Goal: Information Seeking & Learning: Learn about a topic

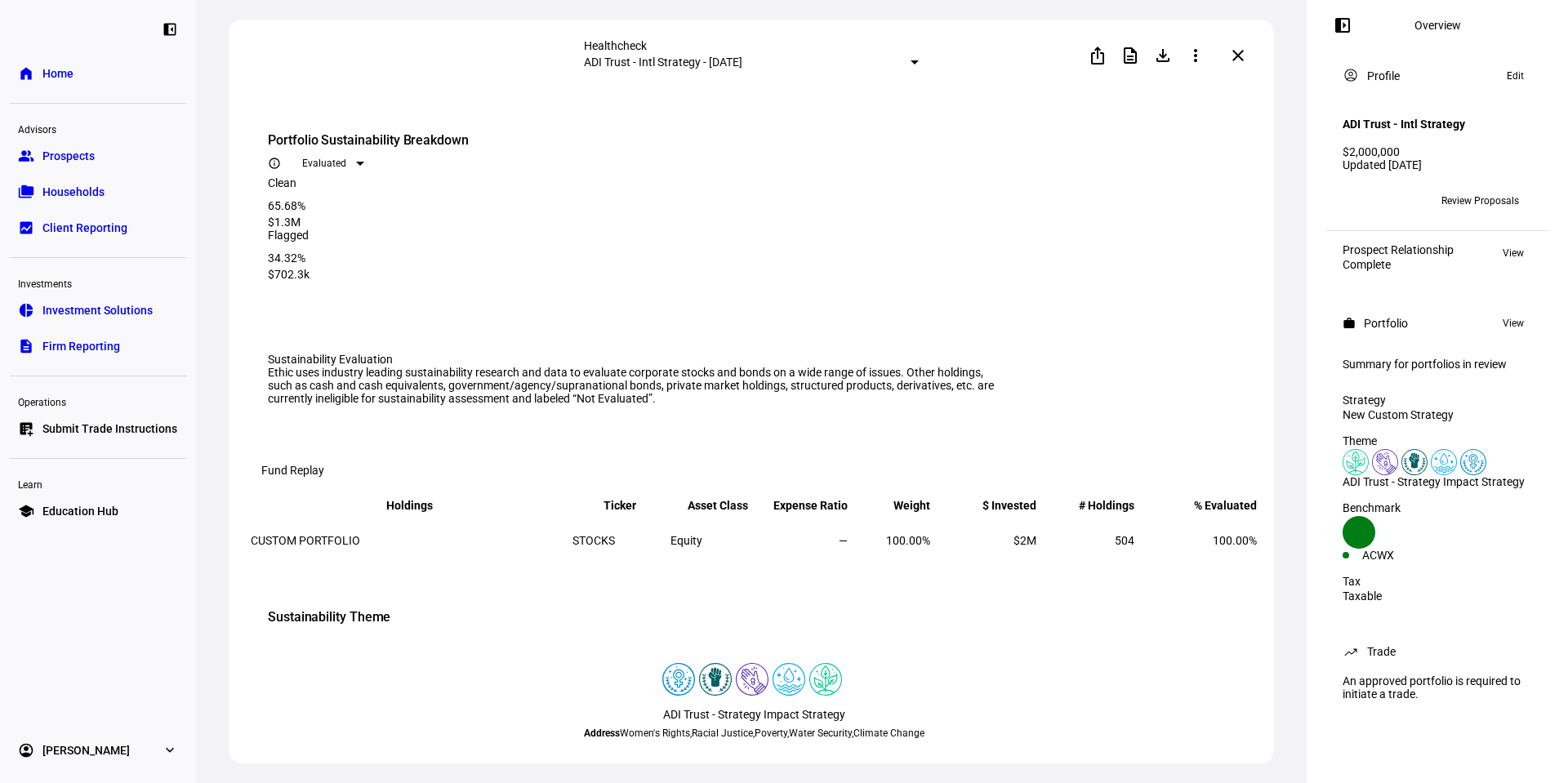
scroll to position [1883, 0]
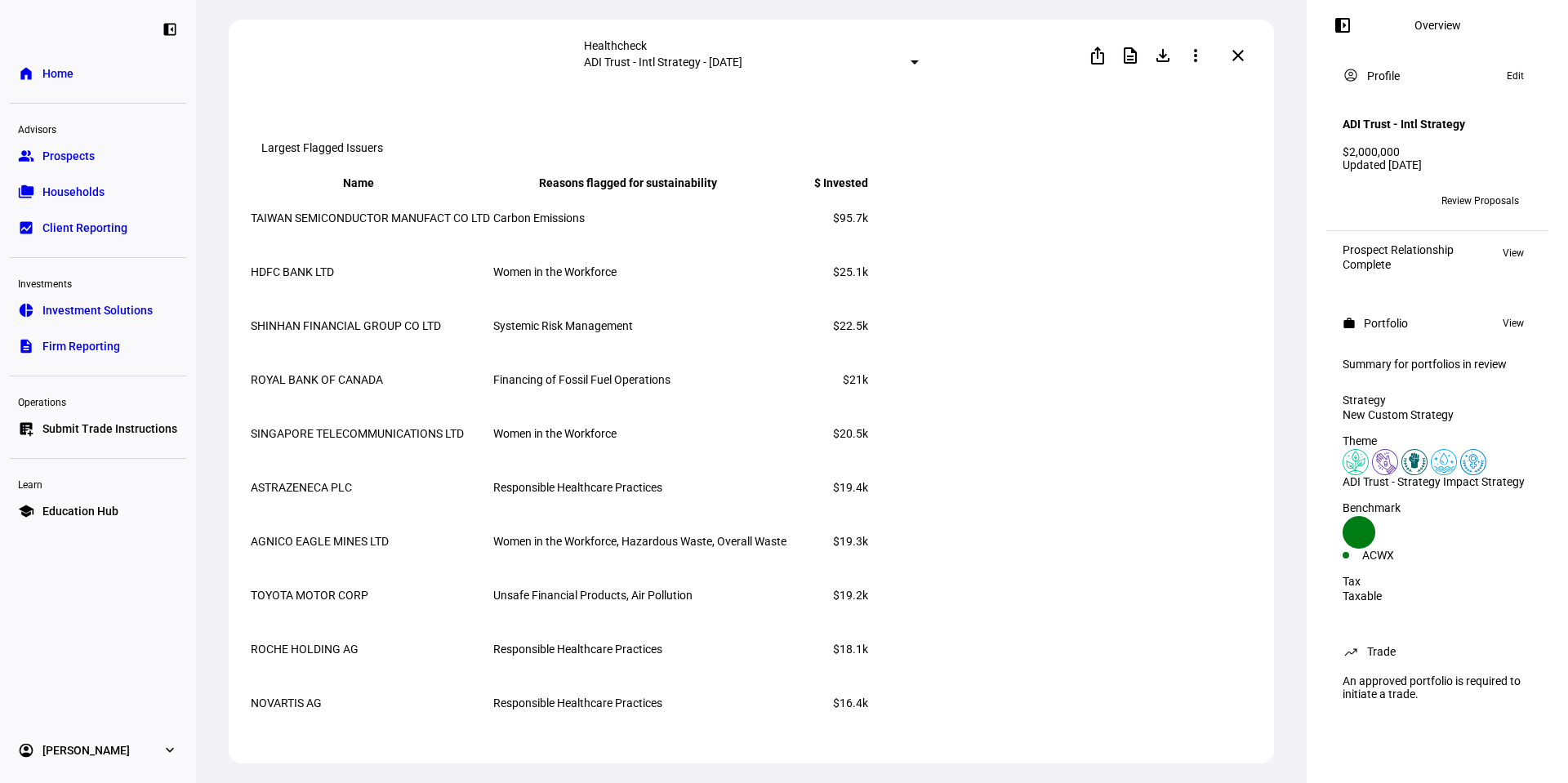
click at [42, 71] on span "Home" at bounding box center [57, 73] width 31 height 16
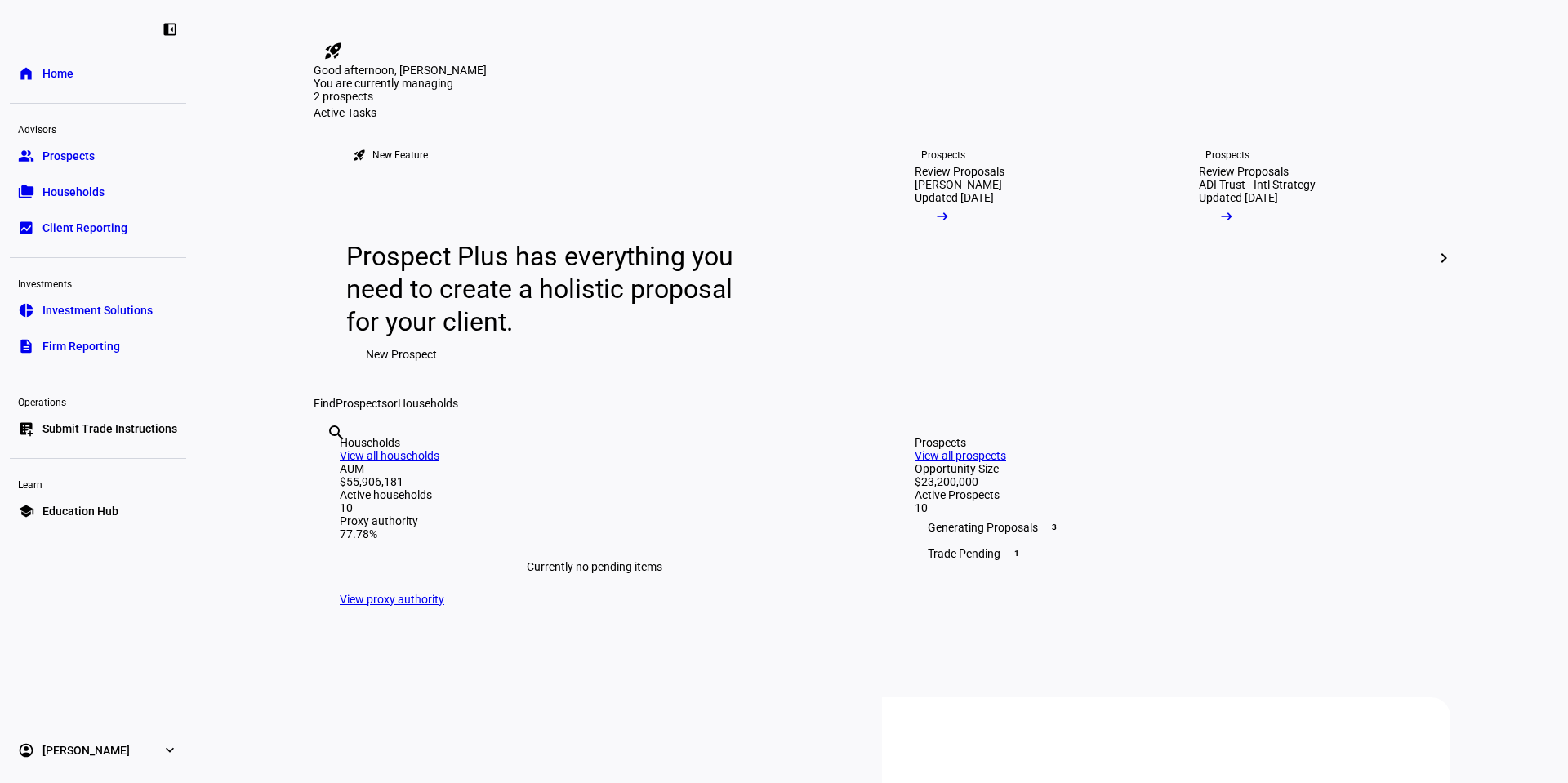
click at [121, 520] on link "school Education Hub" at bounding box center [98, 511] width 177 height 33
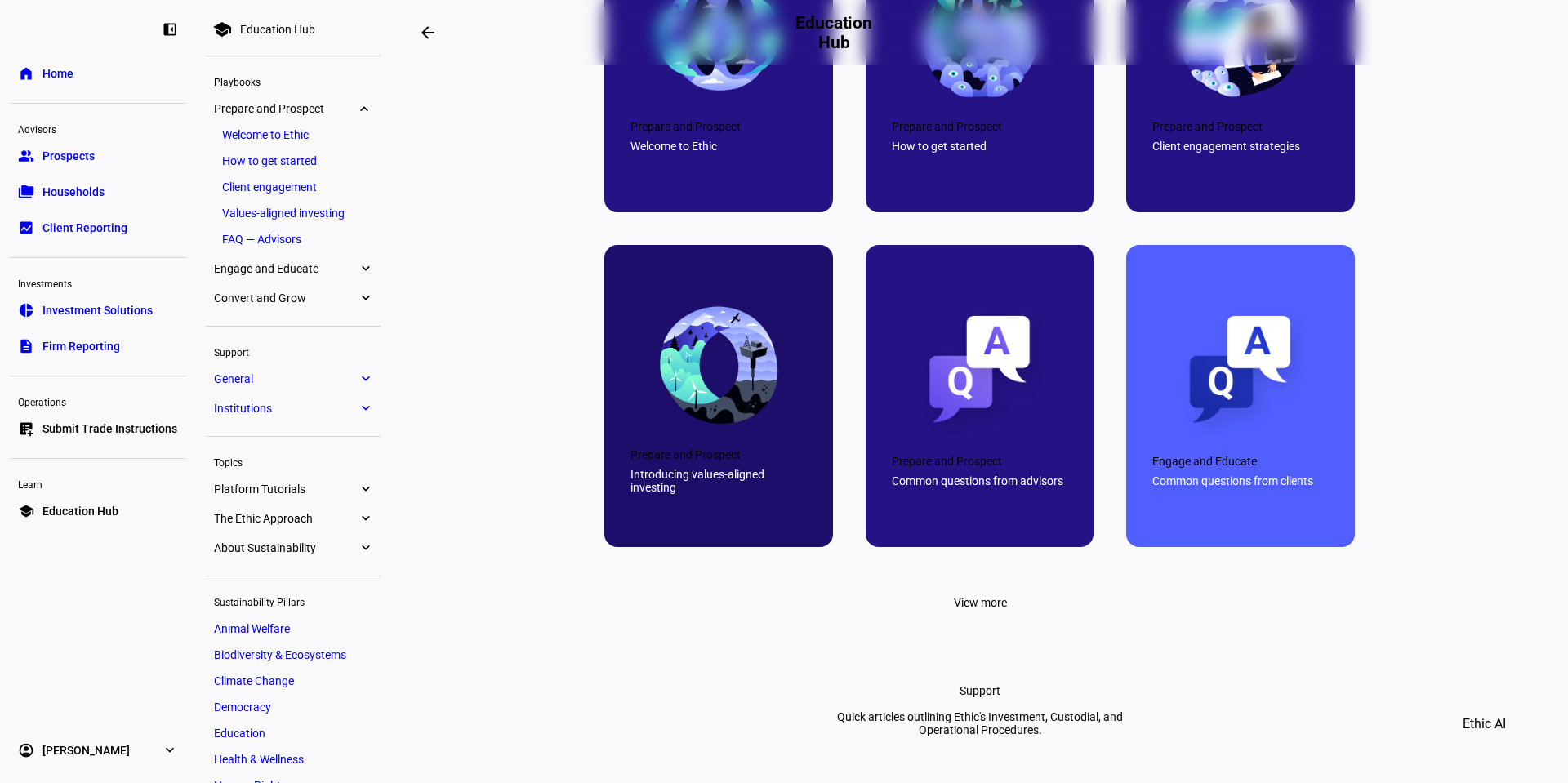
scroll to position [1062, 0]
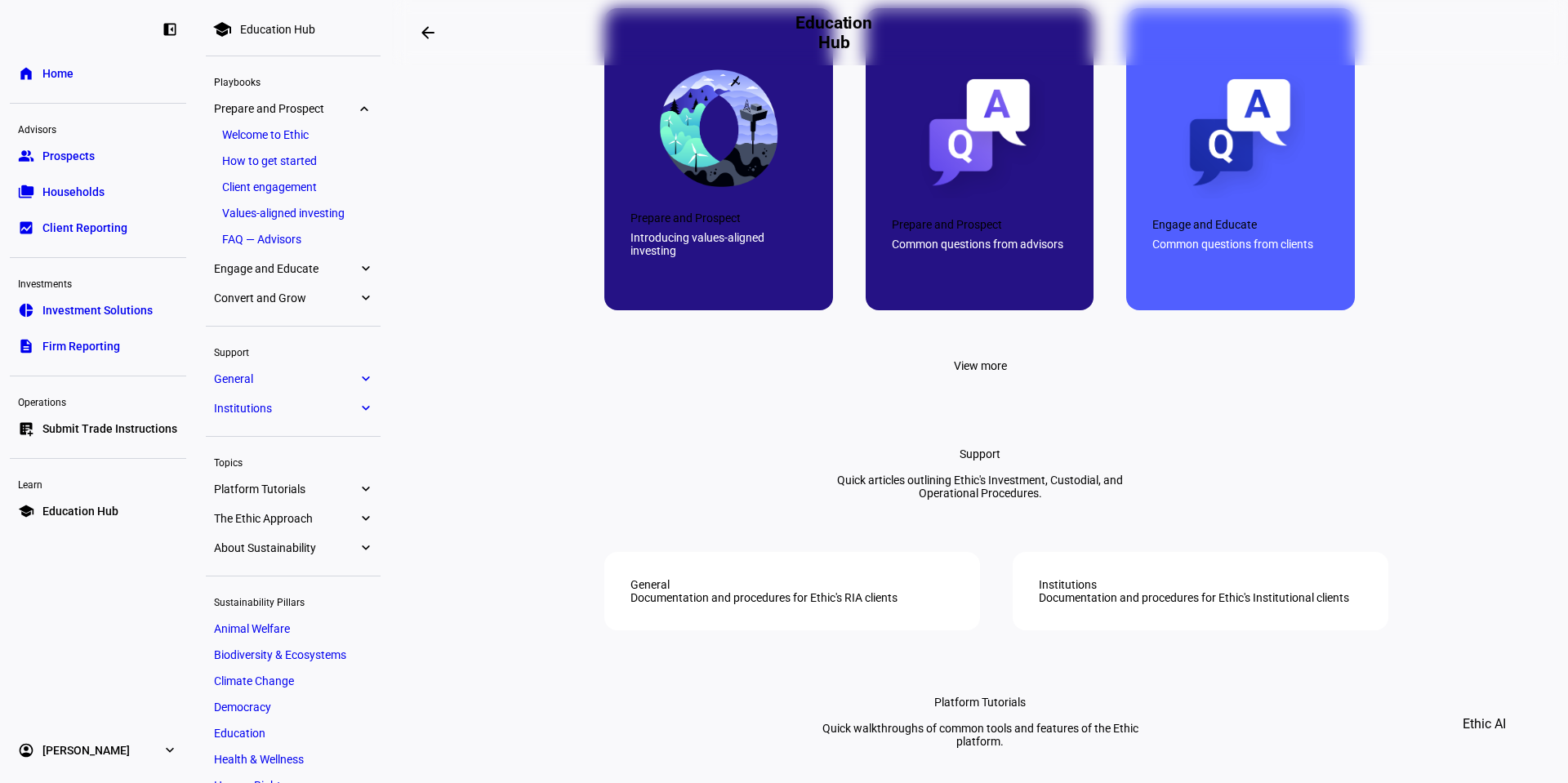
click at [334, 222] on link "Values-aligned investing" at bounding box center [292, 213] width 158 height 23
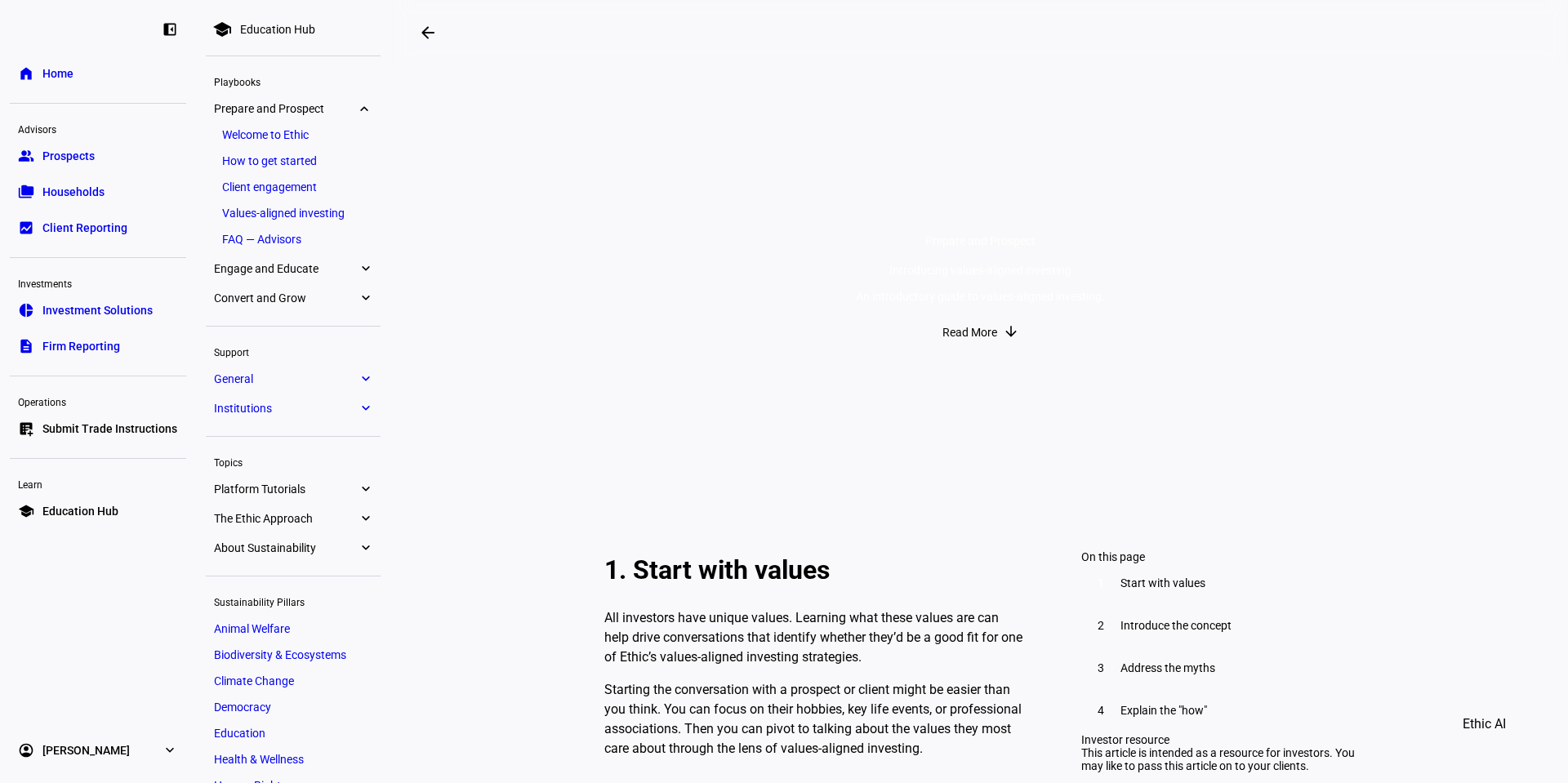
click at [304, 419] on li "Institutions expand_more New custodial integrations Bespoke reporting Know your…" at bounding box center [292, 409] width 175 height 26
click at [290, 490] on span "Platform Tutorials" at bounding box center [286, 489] width 144 height 13
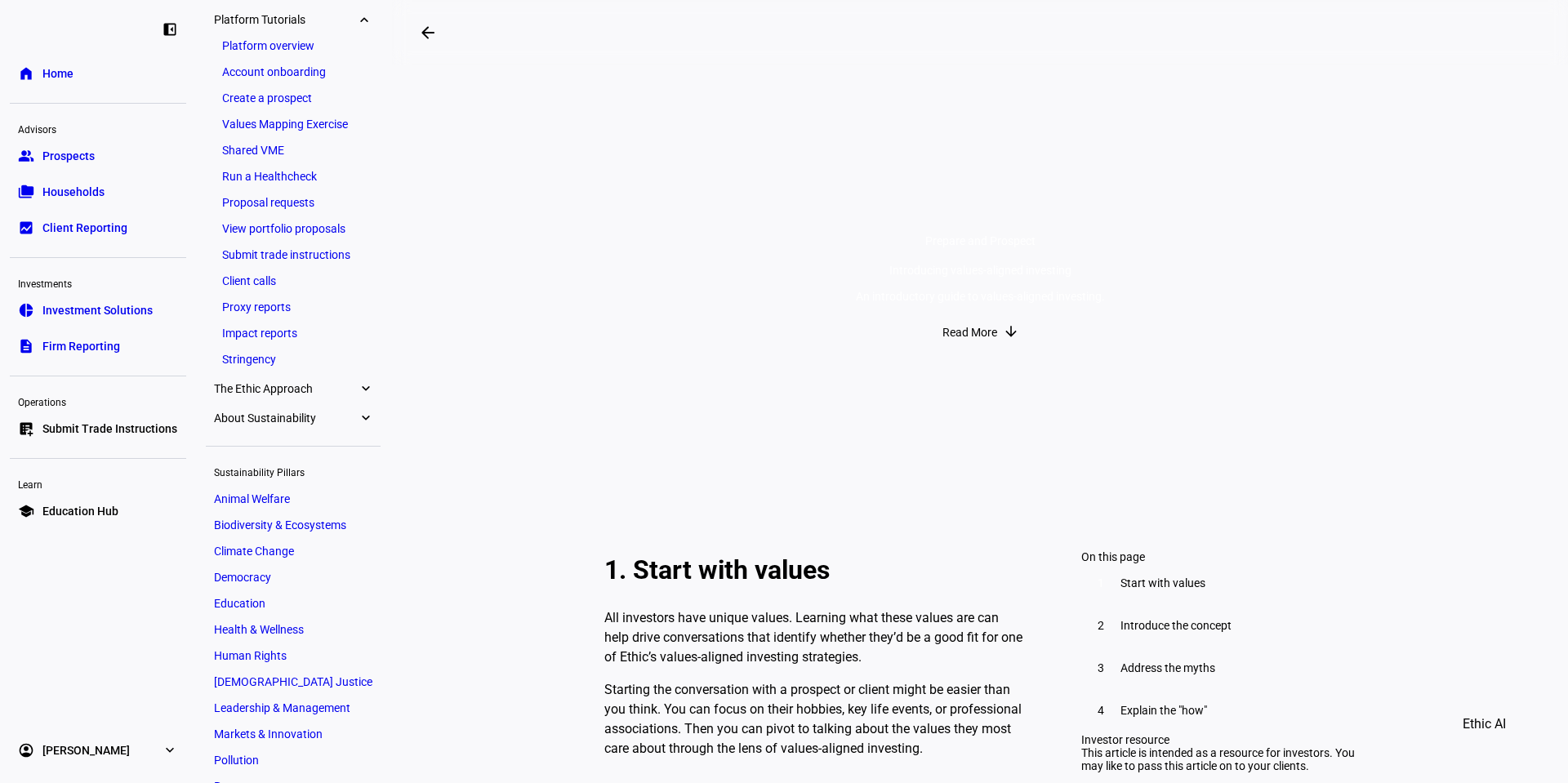
click at [259, 291] on link "Client calls" at bounding box center [292, 281] width 158 height 23
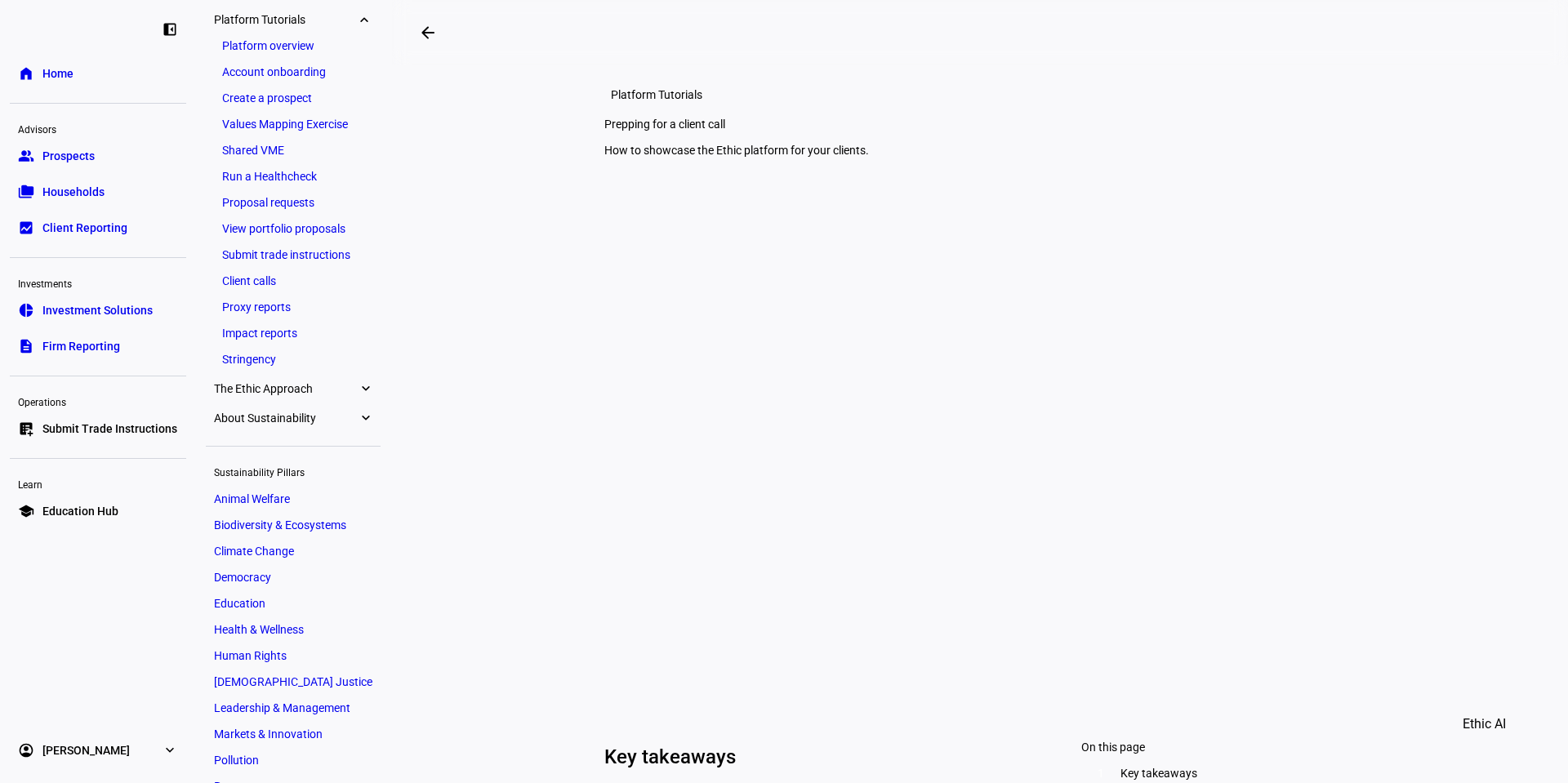
drag, startPoint x: 26, startPoint y: 79, endPoint x: 309, endPoint y: 247, distance: 329.1
click at [26, 79] on eth-mat-symbol "home" at bounding box center [25, 73] width 16 height 16
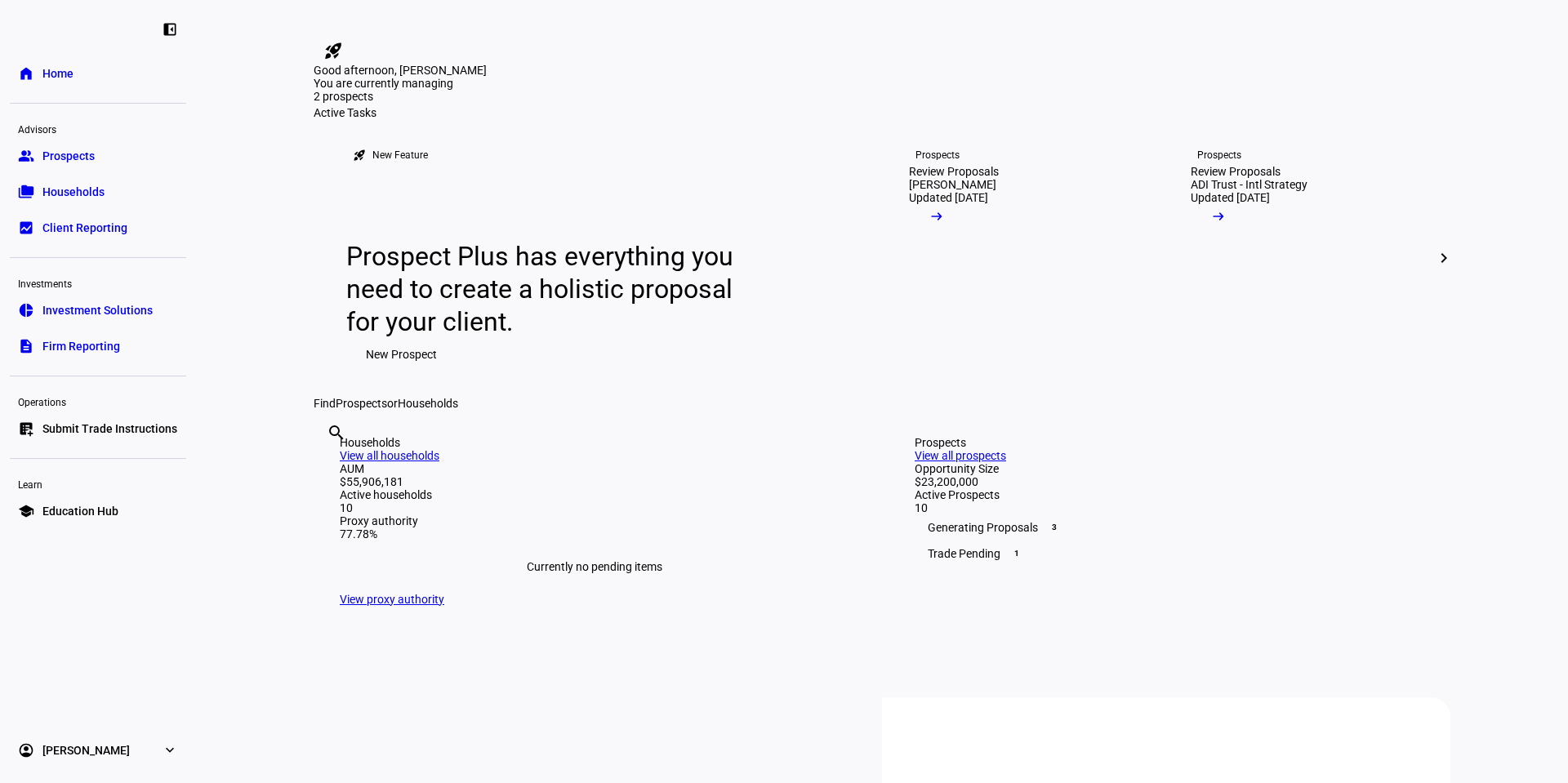
scroll to position [226, 0]
